Goal: Task Accomplishment & Management: Manage account settings

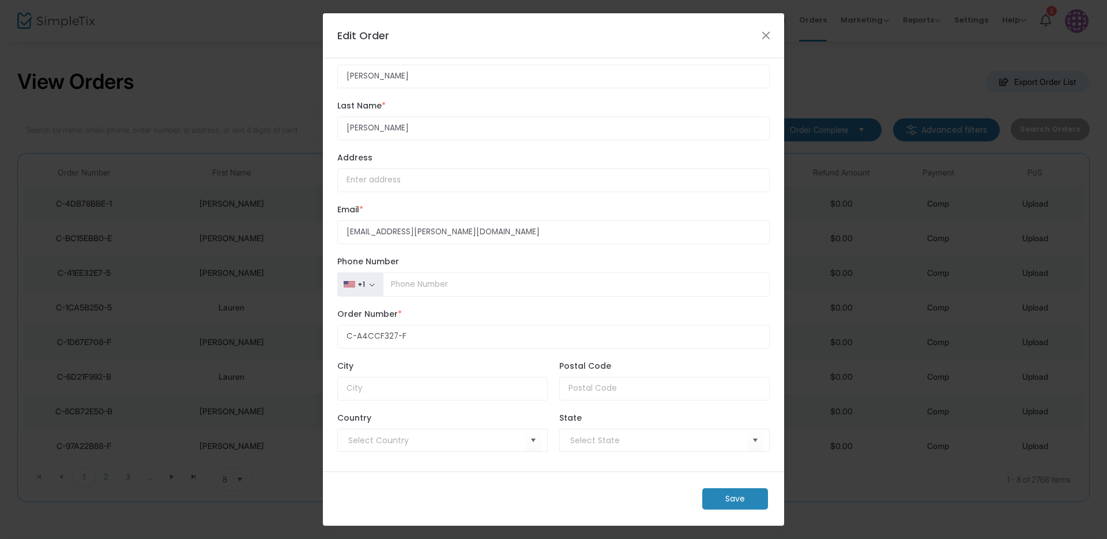
scroll to position [31, 0]
click at [365, 230] on input "[EMAIL_ADDRESS][PERSON_NAME][DOMAIN_NAME]" at bounding box center [553, 232] width 432 height 24
type input "[PERSON_NAME][EMAIL_ADDRESS][PERSON_NAME][DOMAIN_NAME]"
click at [723, 500] on m-button "Save" at bounding box center [735, 498] width 66 height 21
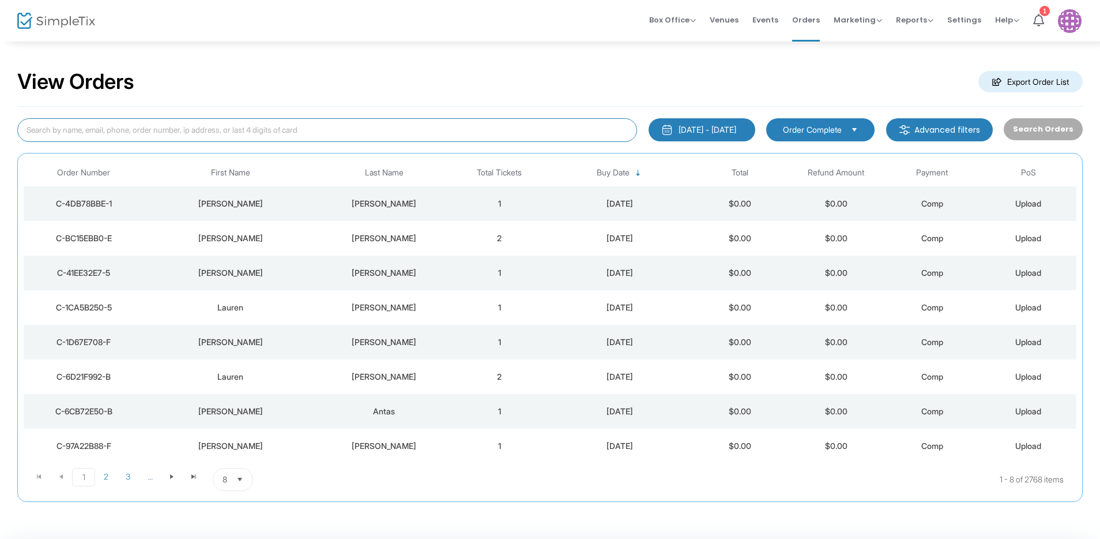
click at [345, 130] on input at bounding box center [327, 130] width 620 height 24
type input "[PERSON_NAME]"
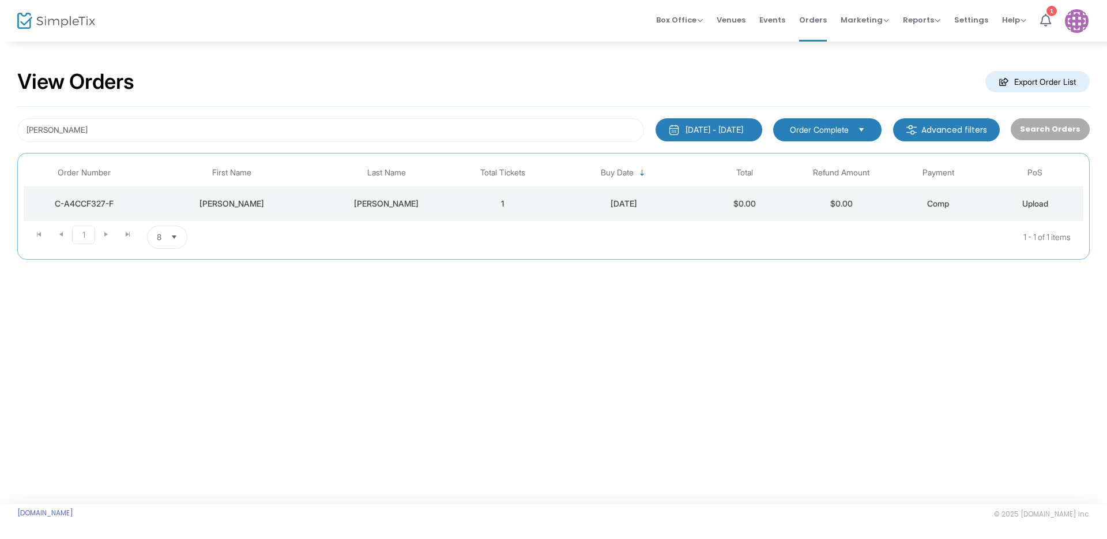
click at [807, 126] on span "Order Complete" at bounding box center [819, 130] width 59 height 12
click at [791, 86] on div "View Orders Export Order List" at bounding box center [553, 82] width 1073 height 49
click at [781, 17] on span "Events" at bounding box center [772, 19] width 26 height 29
